Goal: Information Seeking & Learning: Compare options

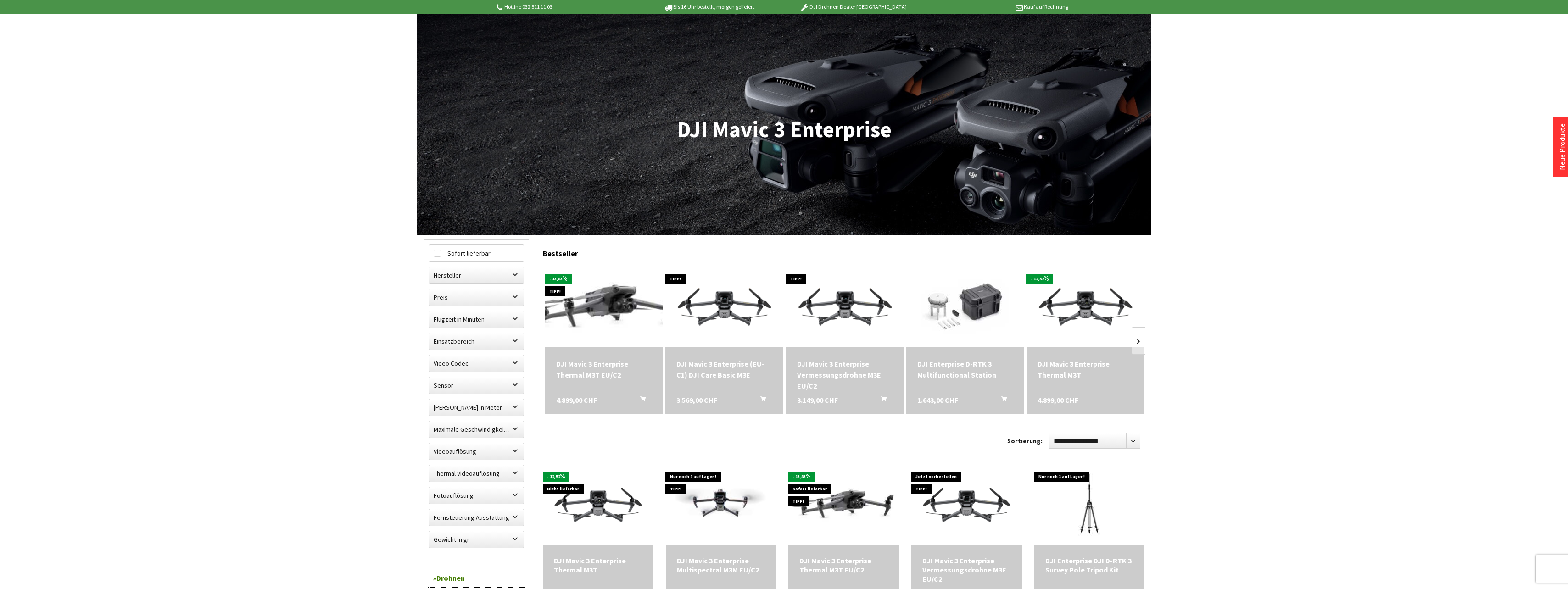
scroll to position [92, 0]
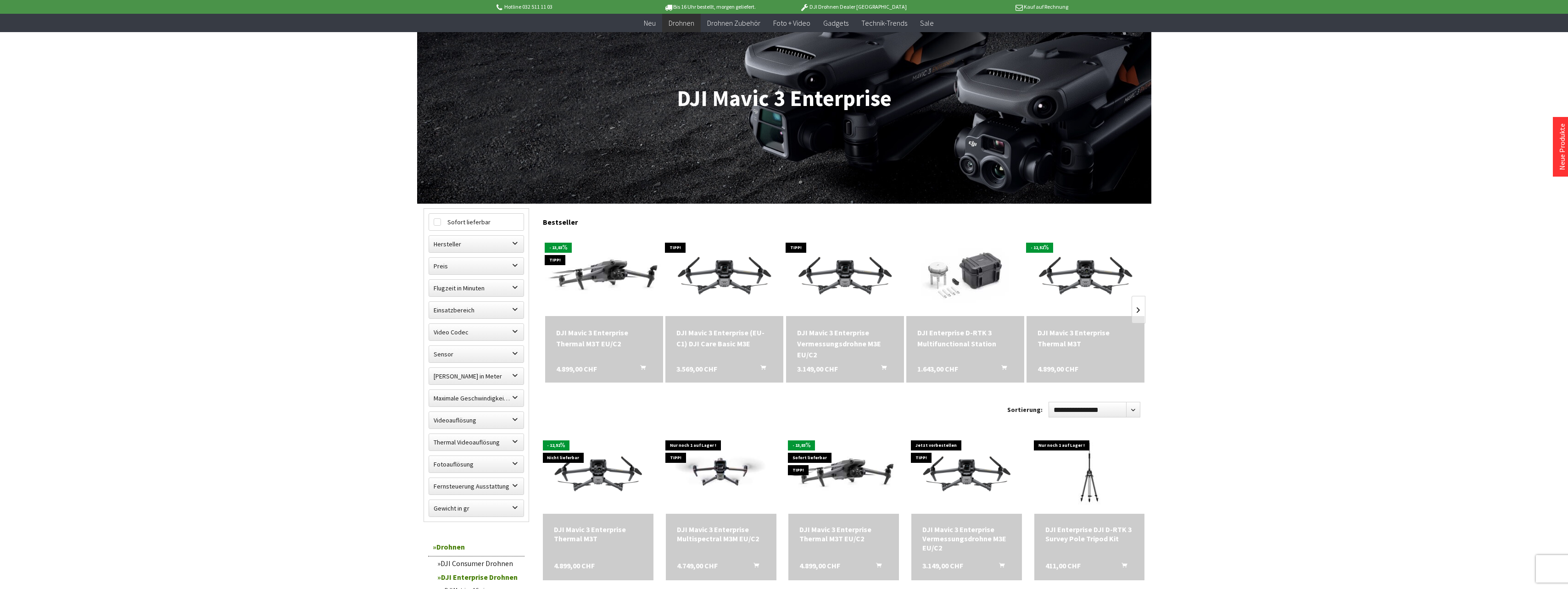
click at [864, 346] on div "DJI Mavic 3 Enterprise Vermessungsdrohne M3E EU/C2" at bounding box center [845, 344] width 96 height 33
click at [1088, 332] on div "DJI Mavic 3 Enterprise Thermal M3T" at bounding box center [1086, 338] width 96 height 22
click at [591, 549] on div "DJI Mavic 3 Enterprise Thermal M3T 4.899,00 CHF" at bounding box center [598, 546] width 111 height 66
click at [589, 538] on div "DJI Mavic 3 Enterprise Thermal M3T" at bounding box center [598, 534] width 88 height 18
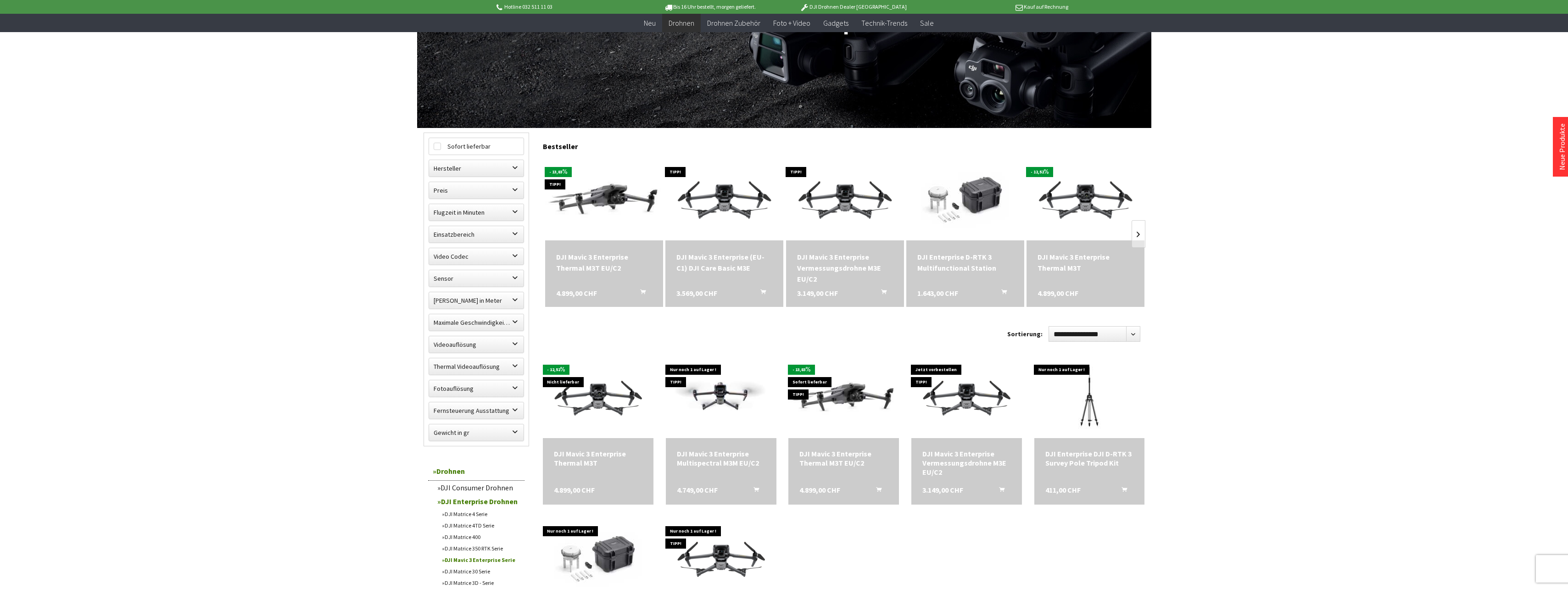
scroll to position [184, 0]
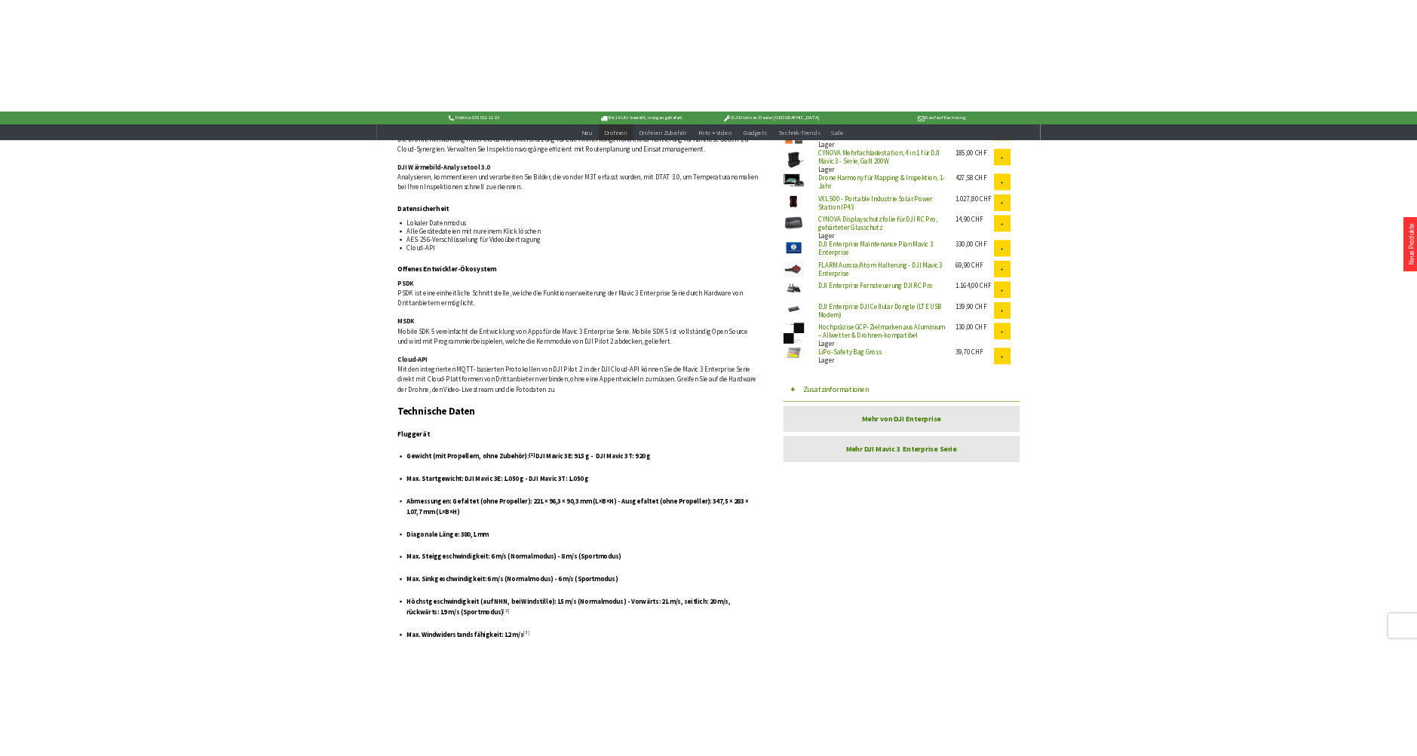
scroll to position [1960, 0]
